Goal: Navigation & Orientation: Find specific page/section

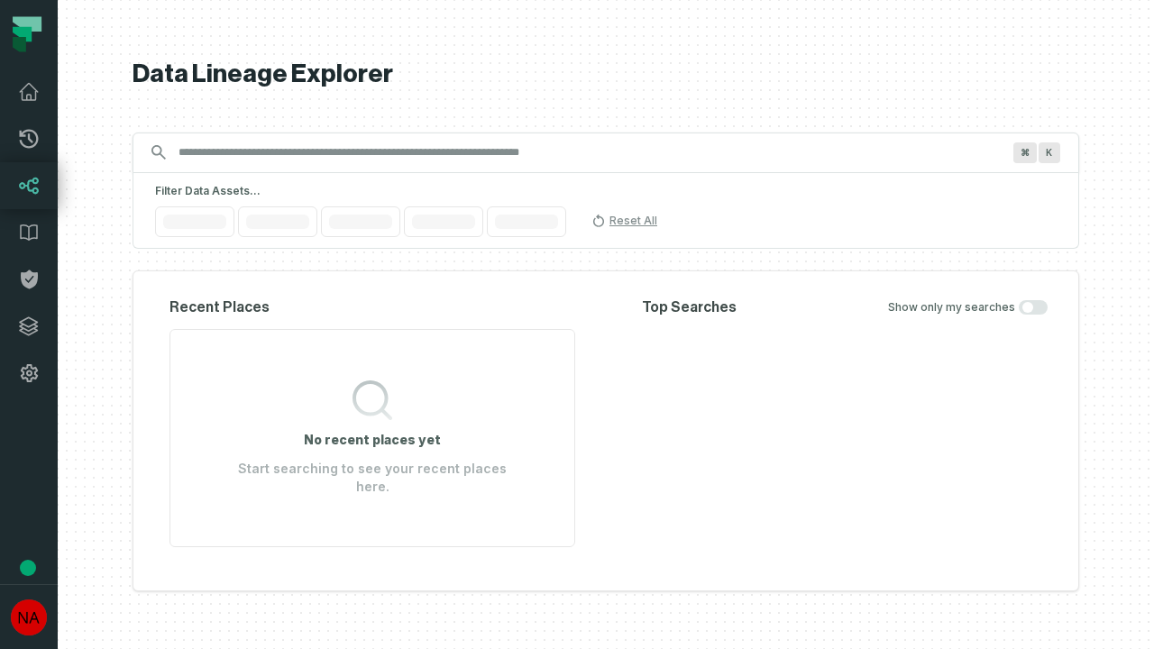
click at [29, 326] on icon at bounding box center [29, 326] width 18 height 18
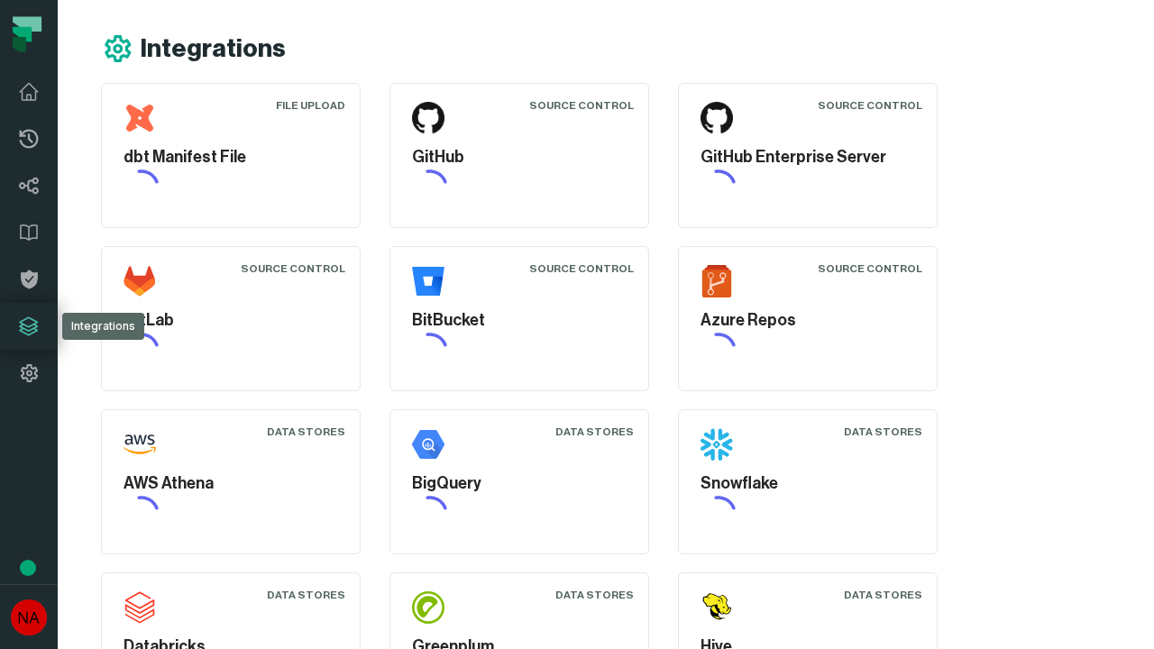
click at [29, 373] on icon at bounding box center [29, 373] width 22 height 22
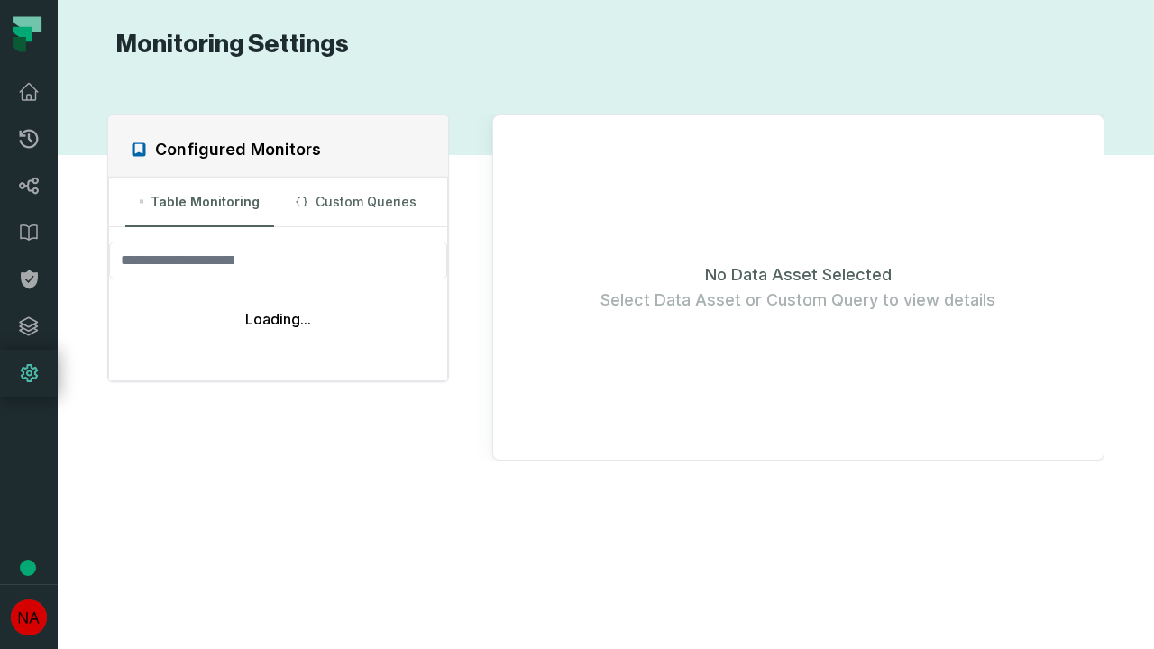
click at [29, 139] on icon at bounding box center [29, 139] width 19 height 19
